Goal: Task Accomplishment & Management: Complete application form

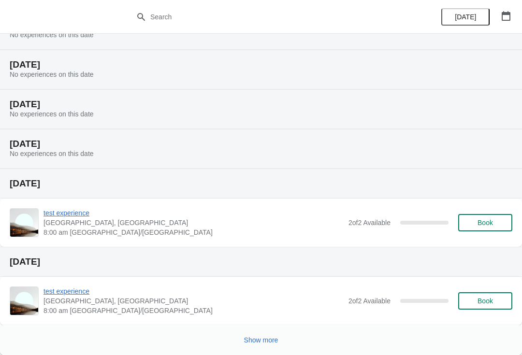
scroll to position [129, 0]
click at [491, 217] on button "Book" at bounding box center [485, 222] width 54 height 17
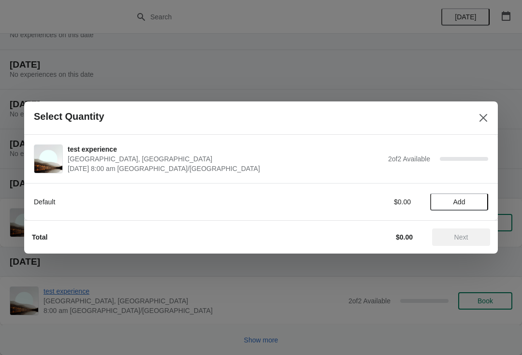
click at [466, 199] on span "Add" at bounding box center [459, 202] width 41 height 8
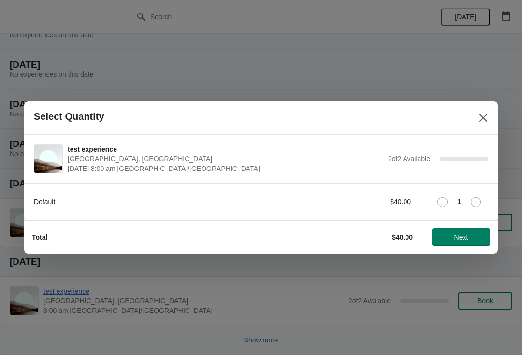
click at [463, 236] on span "Next" at bounding box center [461, 237] width 14 height 8
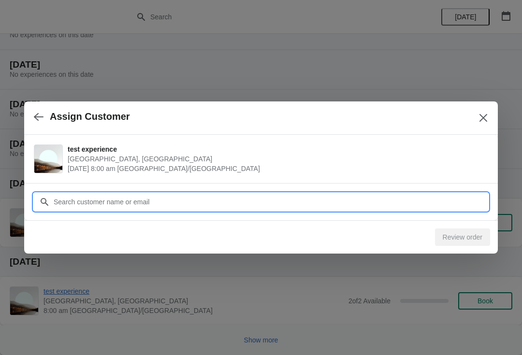
click at [198, 201] on input "Customer" at bounding box center [270, 201] width 435 height 17
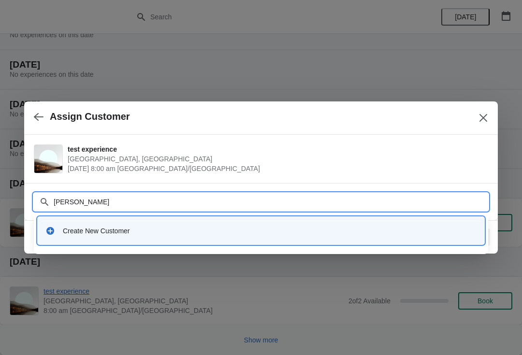
type input "[PERSON_NAME]"
click at [189, 228] on div "Create New Customer" at bounding box center [270, 231] width 414 height 10
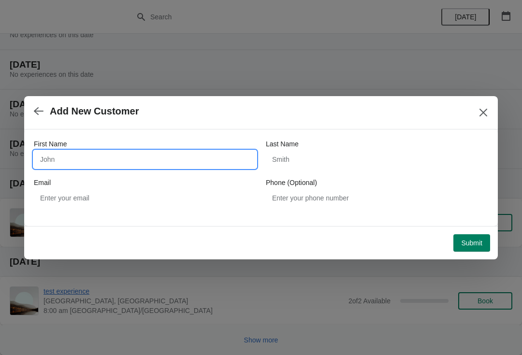
click at [172, 167] on input "First Name" at bounding box center [145, 159] width 222 height 17
type input "[PERSON_NAME]"
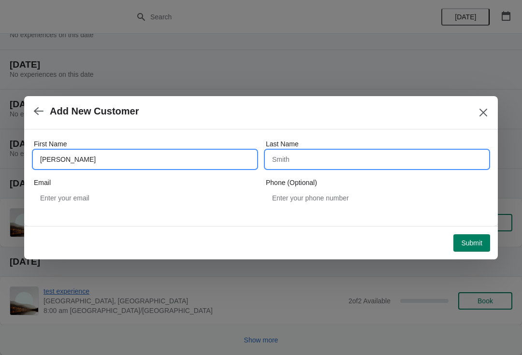
click at [373, 167] on input "Last Name" at bounding box center [377, 159] width 222 height 17
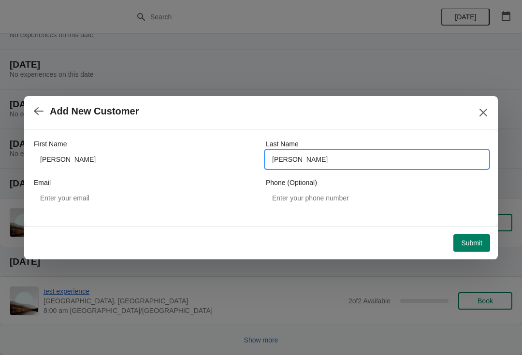
type input "[PERSON_NAME]"
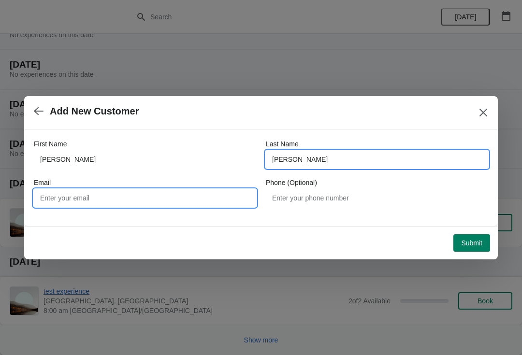
click at [164, 200] on input "Email" at bounding box center [145, 197] width 222 height 17
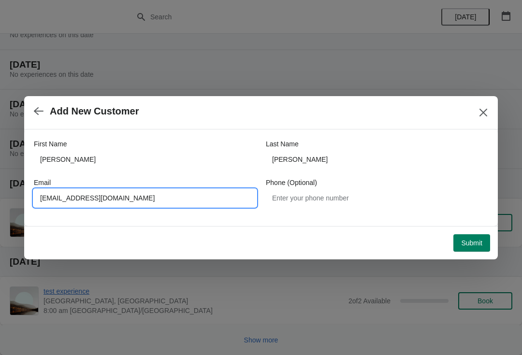
type input "[EMAIL_ADDRESS][DOMAIN_NAME]"
click at [471, 244] on span "Submit" at bounding box center [471, 243] width 21 height 8
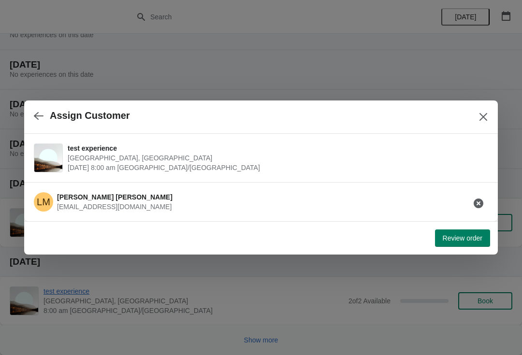
click at [460, 236] on span "Review order" at bounding box center [463, 238] width 40 height 8
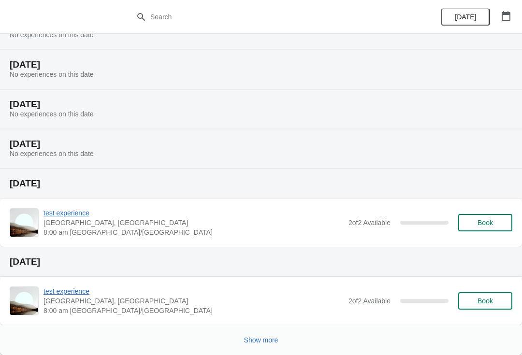
scroll to position [129, 0]
click at [499, 219] on span "Book" at bounding box center [485, 223] width 37 height 8
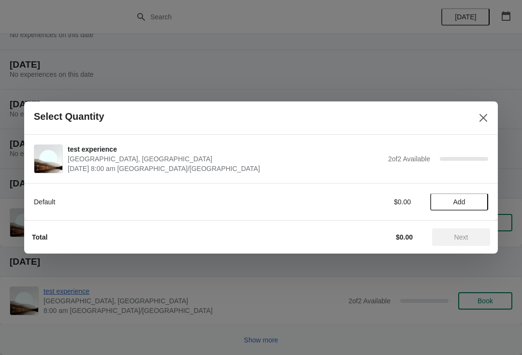
click at [467, 199] on span "Add" at bounding box center [459, 202] width 41 height 8
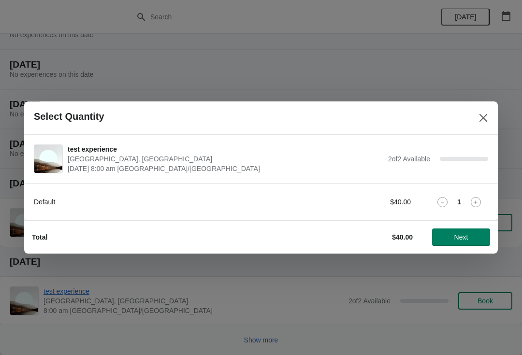
click at [479, 197] on icon at bounding box center [476, 202] width 10 height 10
click at [477, 235] on span "Next" at bounding box center [461, 237] width 43 height 8
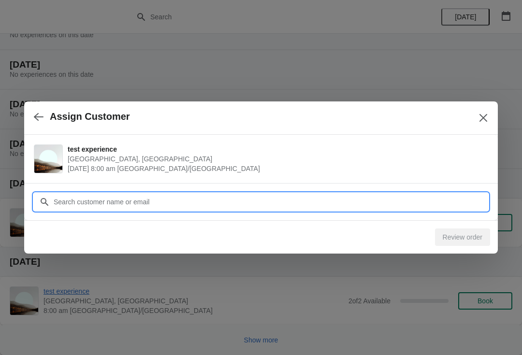
click at [442, 202] on input "Customer" at bounding box center [270, 201] width 435 height 17
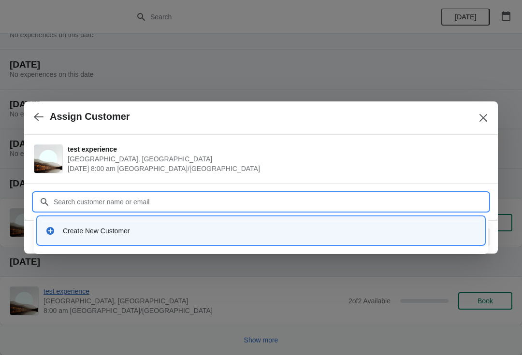
click at [393, 242] on div "Create New Customer" at bounding box center [261, 231] width 446 height 28
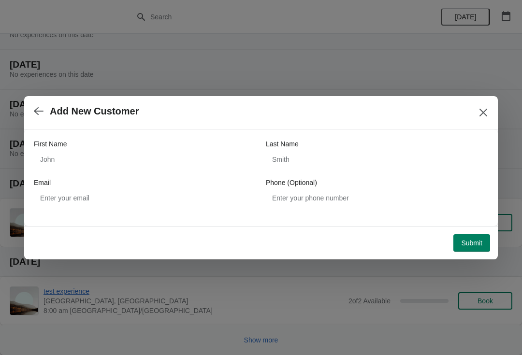
click at [46, 120] on button "button" at bounding box center [38, 111] width 17 height 19
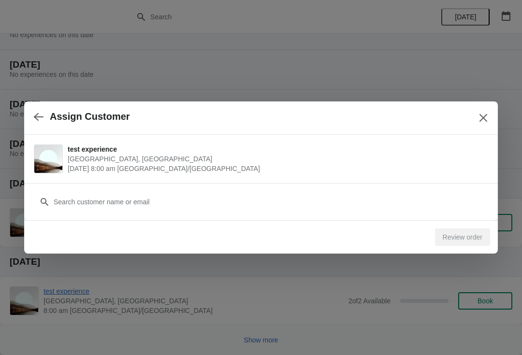
click at [40, 115] on icon "button" at bounding box center [39, 117] width 10 height 10
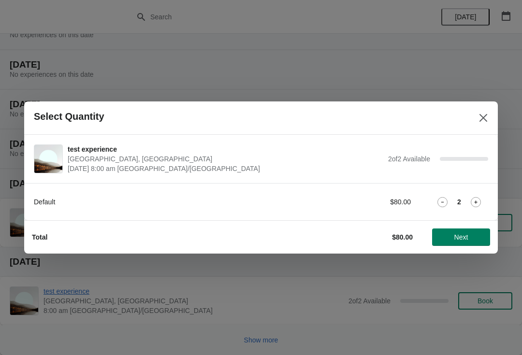
click at [445, 200] on icon at bounding box center [442, 202] width 10 height 10
click at [469, 233] on span "Next" at bounding box center [461, 237] width 43 height 8
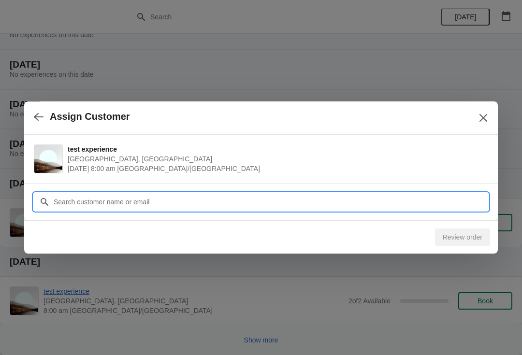
click at [433, 204] on input "Customer" at bounding box center [270, 201] width 435 height 17
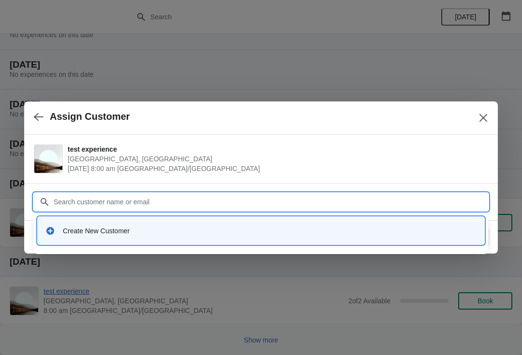
click at [301, 227] on div "Create New Customer" at bounding box center [270, 231] width 414 height 10
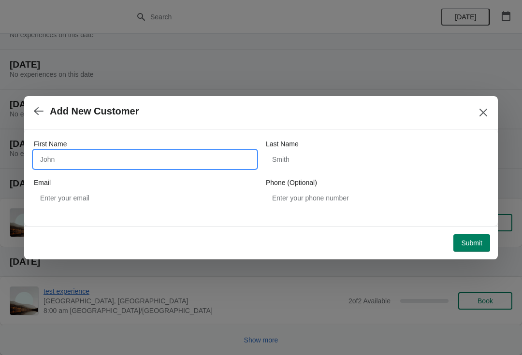
click at [159, 154] on input "First Name" at bounding box center [145, 159] width 222 height 17
type input "[PERSON_NAME]"
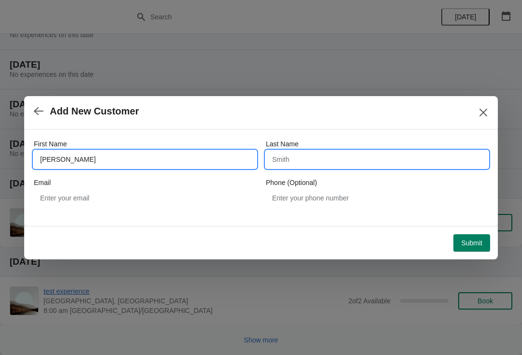
click at [350, 167] on input "Last Name" at bounding box center [377, 159] width 222 height 17
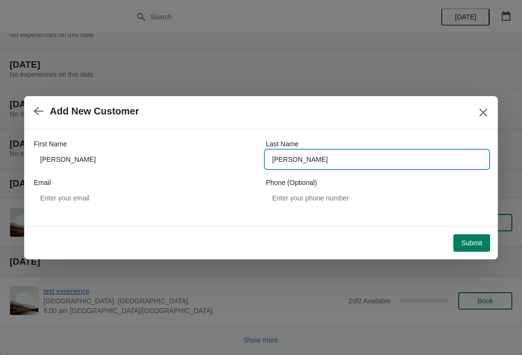
type input "[PERSON_NAME]"
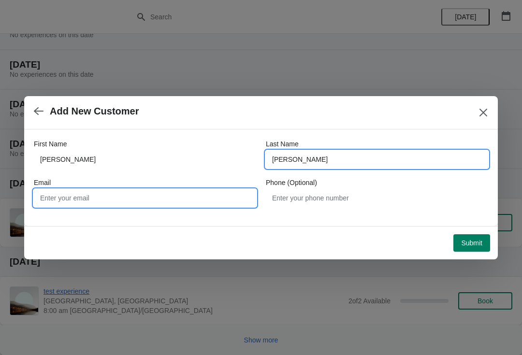
click at [204, 197] on input "Email" at bounding box center [145, 197] width 222 height 17
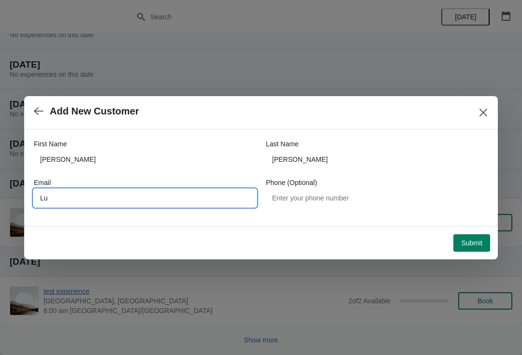
type input "L"
type input "lucy.mulvany@diggers.com.au"
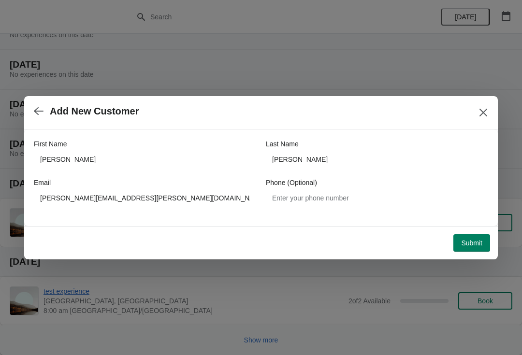
click at [475, 242] on span "Submit" at bounding box center [471, 243] width 21 height 8
